Goal: Check status: Check status

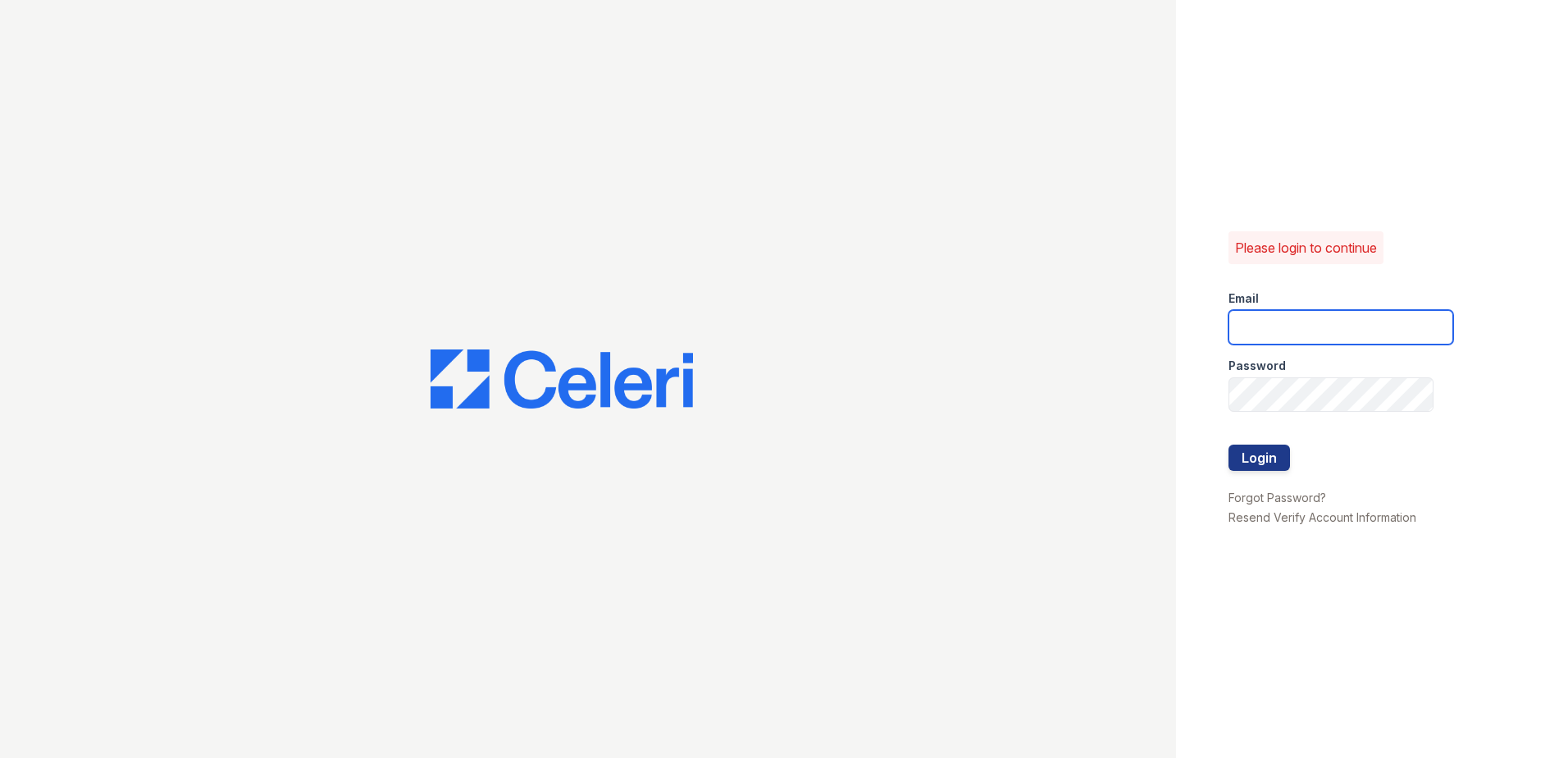
type input "[EMAIL_ADDRESS][DOMAIN_NAME]"
click at [1263, 440] on div at bounding box center [1340, 428] width 225 height 33
click at [1264, 447] on button "Login" at bounding box center [1259, 458] width 62 height 26
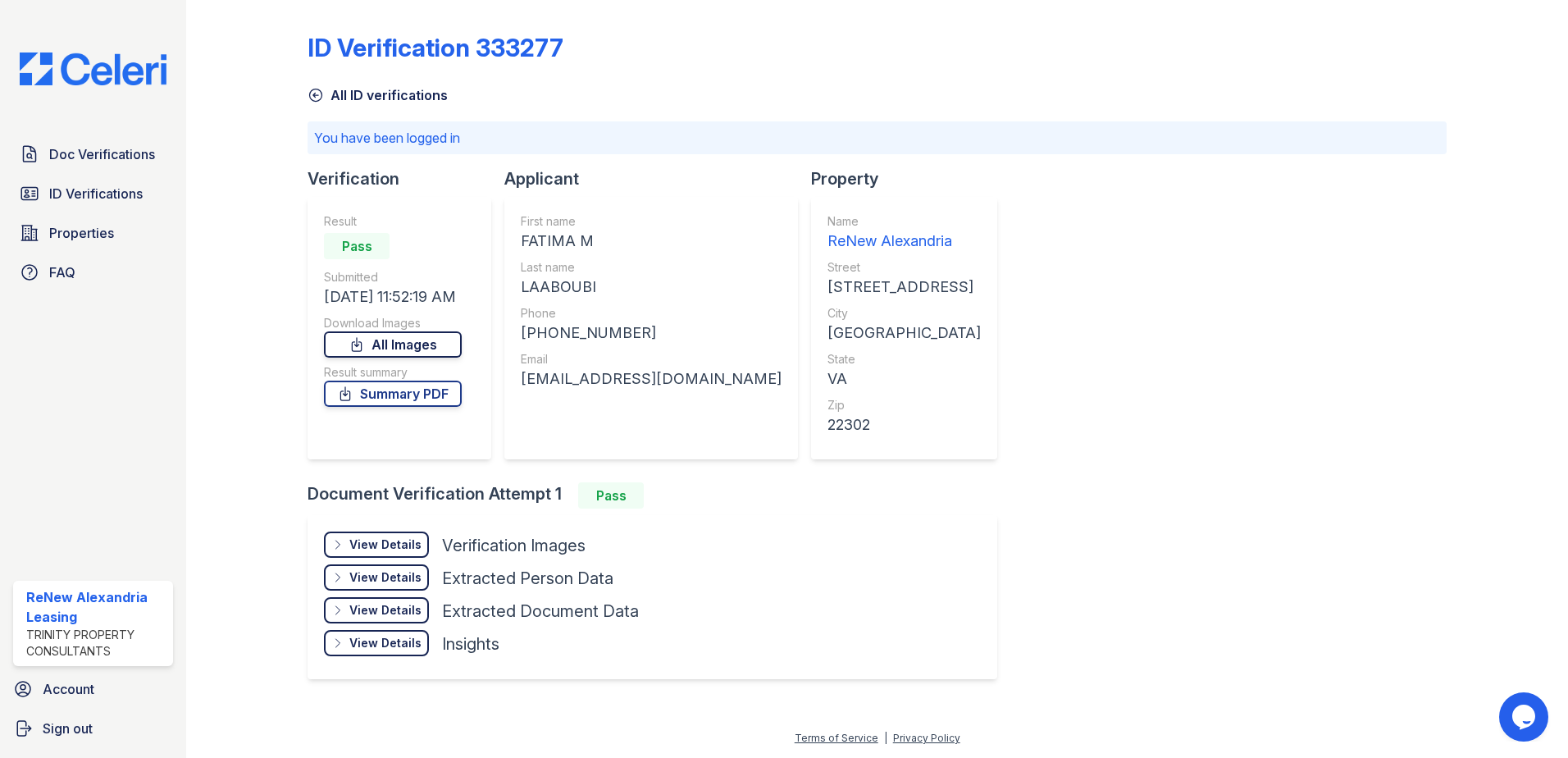
click at [411, 346] on link "All Images" at bounding box center [392, 345] width 138 height 26
